Goal: Check status: Check status

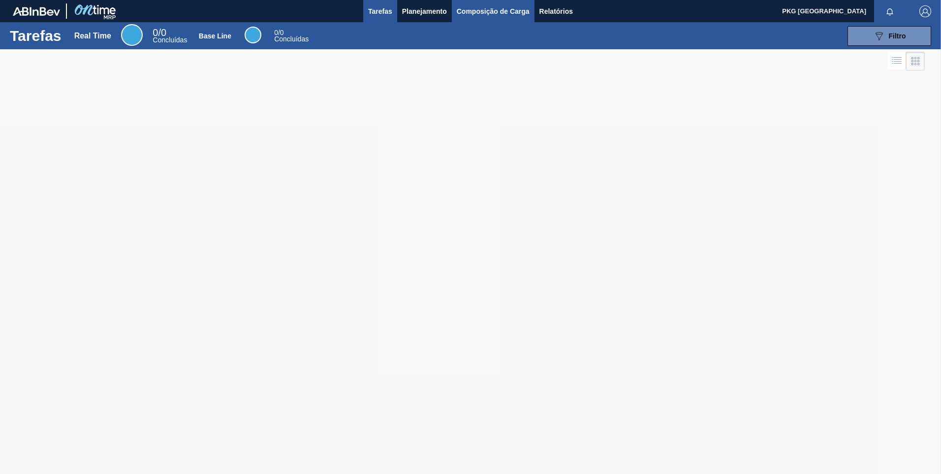
click at [471, 8] on span "Composição de Carga" at bounding box center [493, 11] width 73 height 12
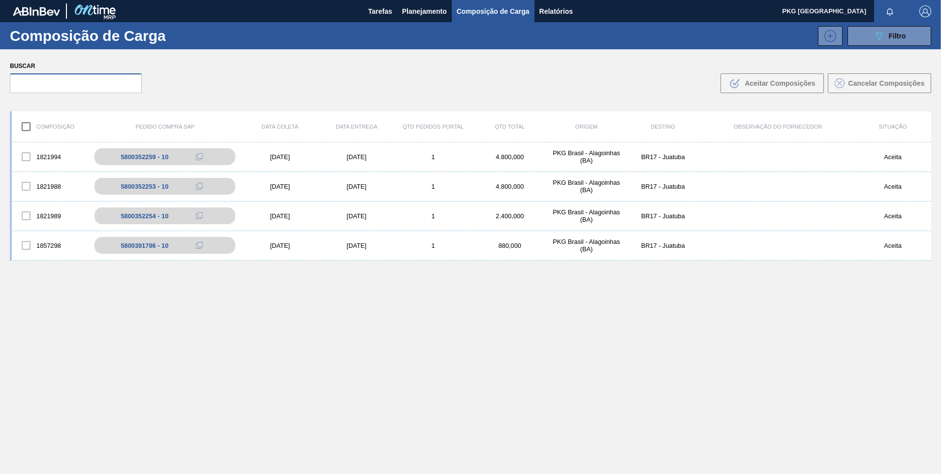
click at [79, 83] on input "text" at bounding box center [76, 83] width 132 height 20
paste input "5800387935"
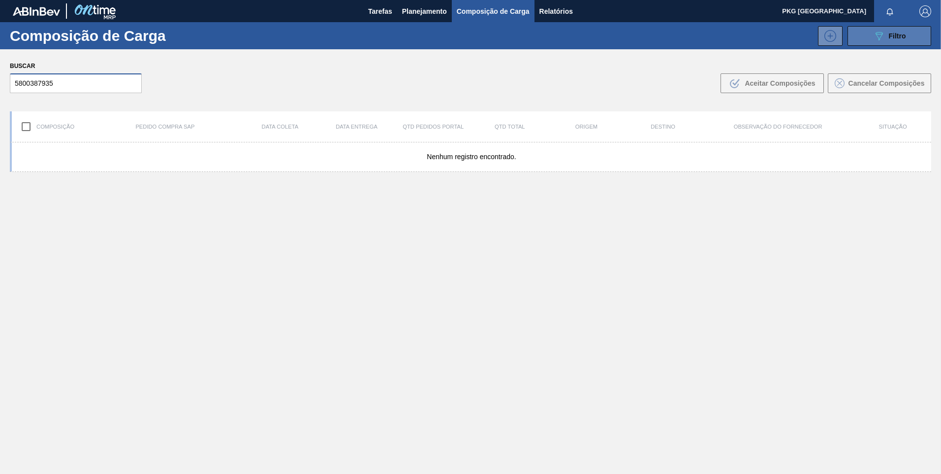
type input "5800387935"
click at [889, 35] on span "Filtro" at bounding box center [897, 36] width 17 height 8
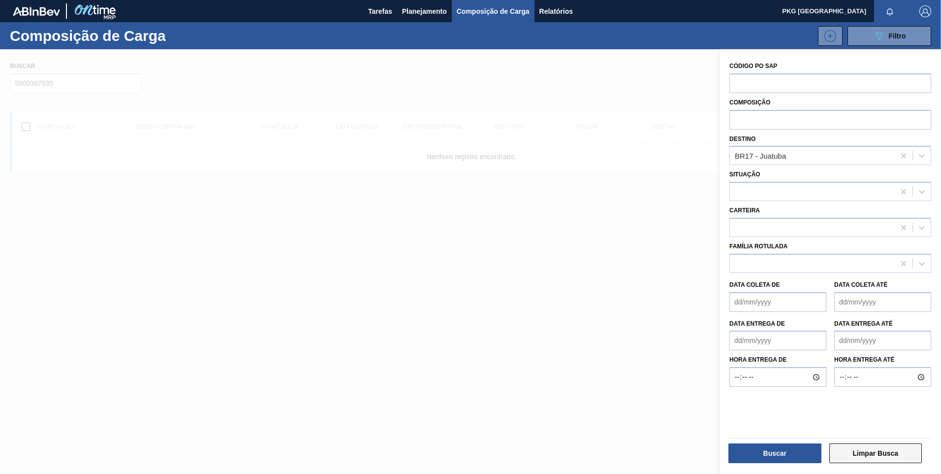
click at [867, 450] on button "Limpar Busca" at bounding box center [876, 453] width 93 height 20
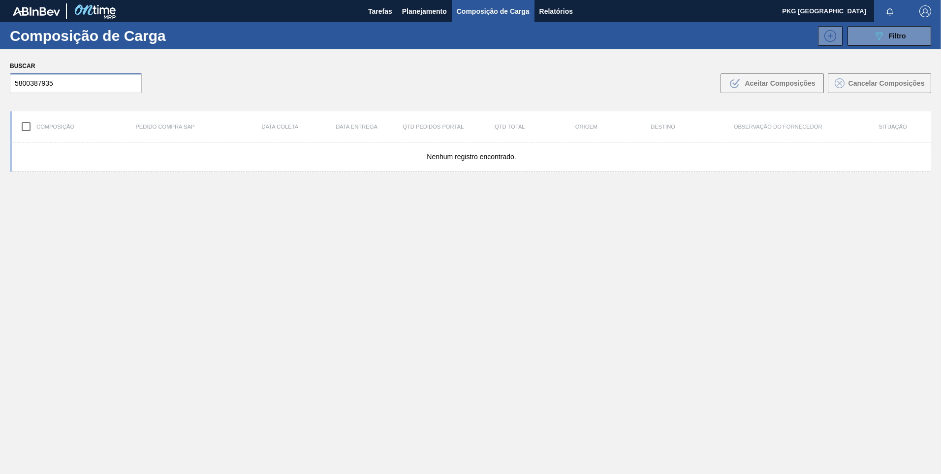
drag, startPoint x: 97, startPoint y: 78, endPoint x: 102, endPoint y: 80, distance: 5.1
click at [96, 78] on input "5800387935" at bounding box center [76, 83] width 132 height 20
click at [105, 80] on input "5800387935" at bounding box center [76, 83] width 132 height 20
click at [502, 9] on span "Composição de Carga" at bounding box center [493, 11] width 73 height 12
click at [870, 36] on button "089F7B8B-B2A5-4AFE-B5C0-19BA573D28AC Filtro" at bounding box center [890, 36] width 84 height 20
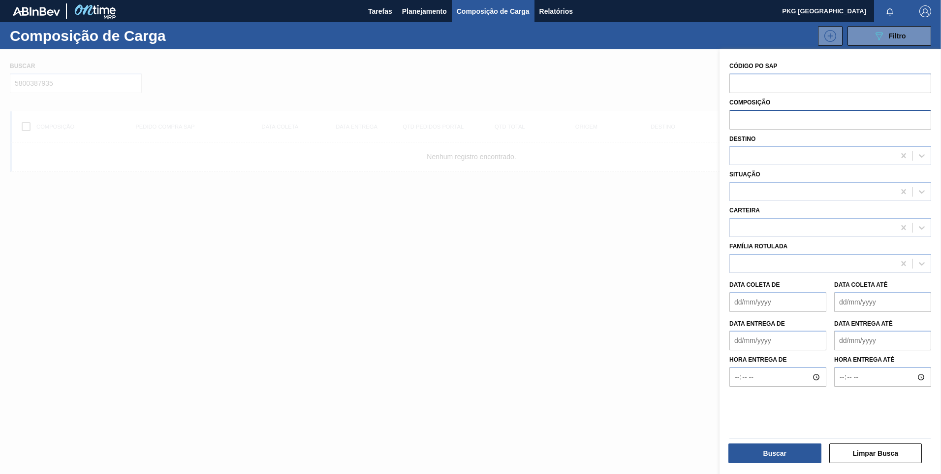
click at [769, 124] on input "text" at bounding box center [831, 119] width 202 height 19
click at [757, 83] on input "text" at bounding box center [831, 82] width 202 height 19
click at [753, 91] on input "text" at bounding box center [831, 82] width 202 height 19
click at [788, 445] on button "Buscar" at bounding box center [775, 453] width 93 height 20
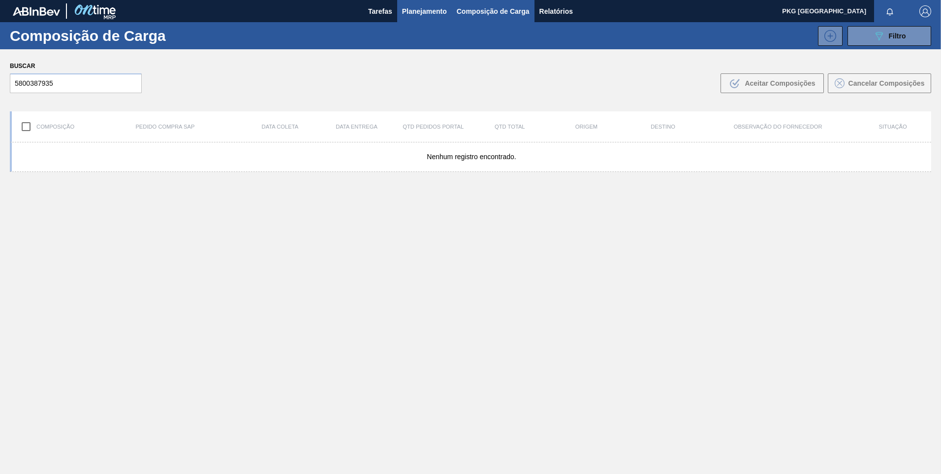
click at [418, 8] on span "Planejamento" at bounding box center [424, 11] width 45 height 12
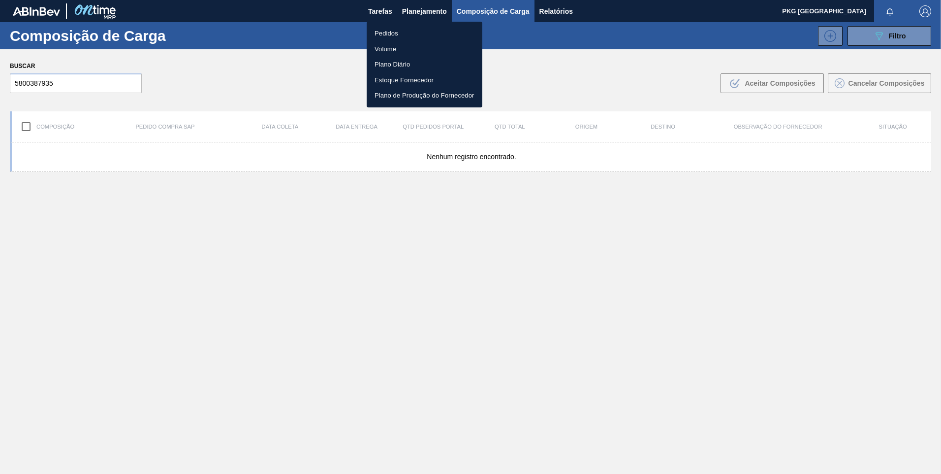
click at [383, 32] on li "Pedidos" at bounding box center [425, 34] width 116 height 16
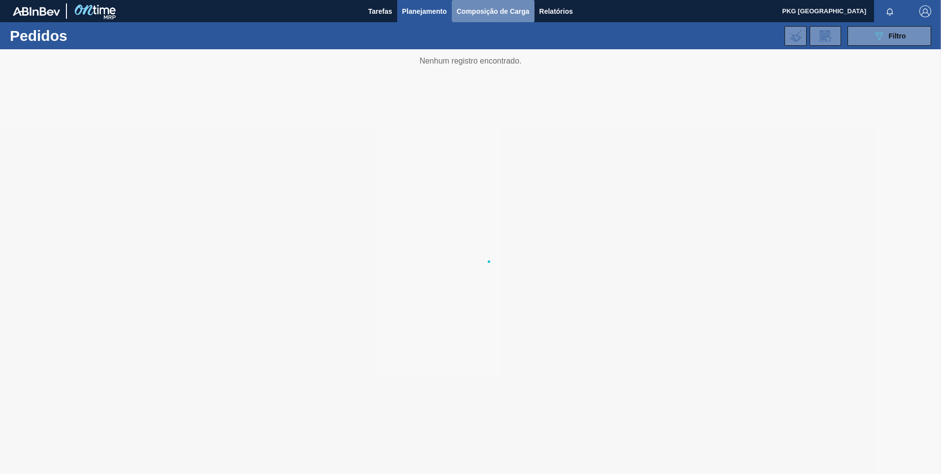
click at [494, 14] on span "Composição de Carga" at bounding box center [493, 11] width 73 height 12
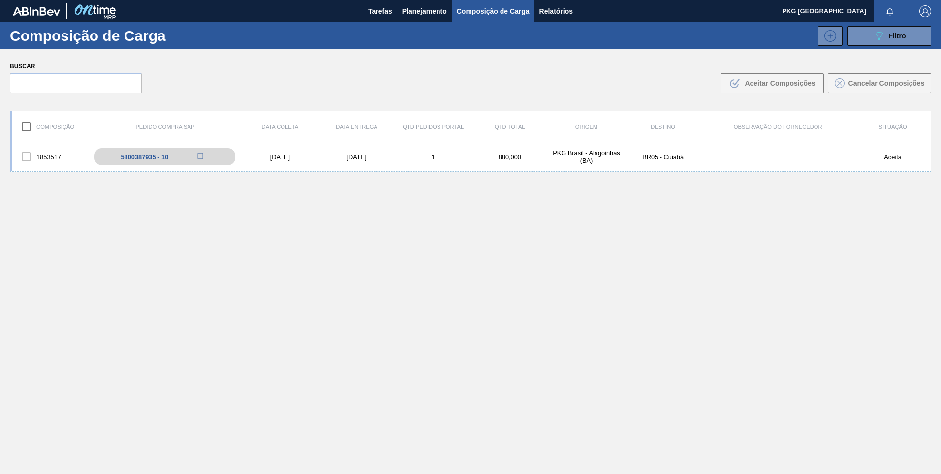
click at [209, 236] on div "1853517 5800387935 - 10 [DATE] [DATE] 1 880,000 PKG [GEOGRAPHIC_DATA] - [GEOGRA…" at bounding box center [471, 331] width 922 height 378
click at [317, 156] on div "[DATE]" at bounding box center [280, 156] width 77 height 7
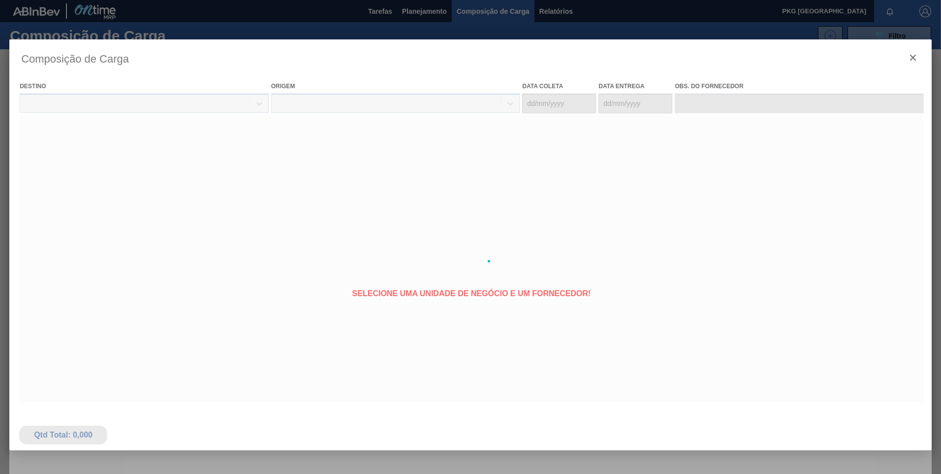
type coleta "[DATE]"
type Entrega "[DATE]"
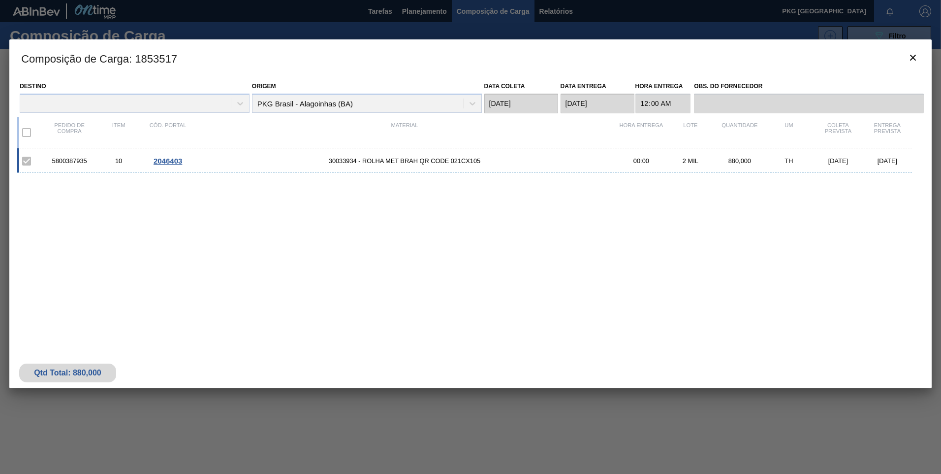
click at [410, 162] on span "30033934 - ROLHA MET BRAH QR CODE 021CX105" at bounding box center [404, 160] width 424 height 7
click at [155, 160] on span "2046403" at bounding box center [168, 161] width 29 height 8
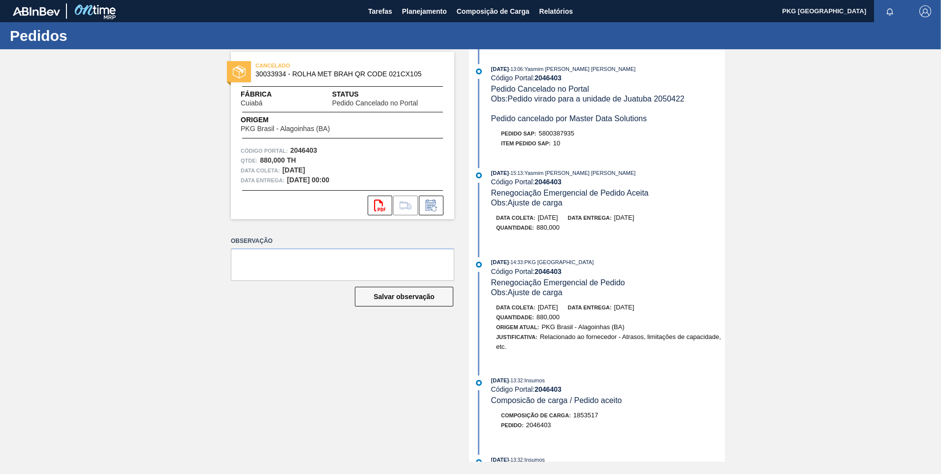
drag, startPoint x: 797, startPoint y: 145, endPoint x: 799, endPoint y: 153, distance: 7.5
click at [798, 145] on div "CANCELADO 30033934 - ROLHA MET BRAH QR CODE 021CX105 Fábrica Cuiabá Status Pedi…" at bounding box center [470, 255] width 941 height 412
